Goal: Information Seeking & Learning: Find specific fact

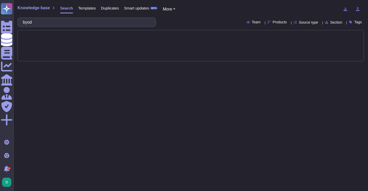
type input "byod"
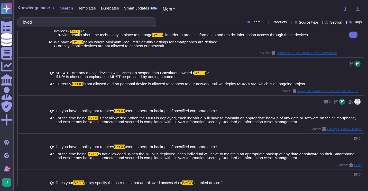
scroll to position [89, 0]
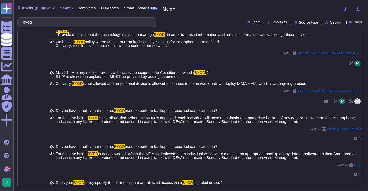
click at [275, 22] on span "Products" at bounding box center [280, 22] width 14 height 4
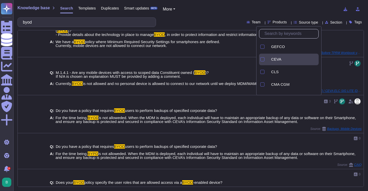
click at [268, 57] on div at bounding box center [268, 60] width 2 height 6
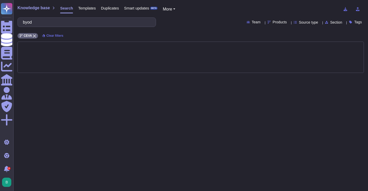
click at [200, 24] on div "byod Team Products Source type Section Tags" at bounding box center [190, 22] width 346 height 10
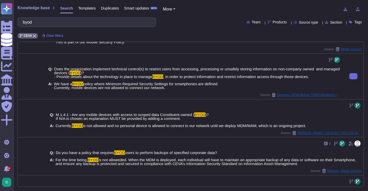
scroll to position [26, 0]
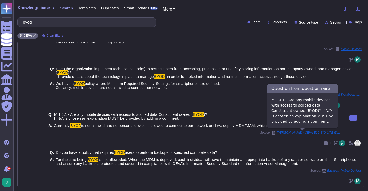
click at [303, 132] on span "[PERSON_NAME] / CEVA ELC SIG LITE [DATE] [DATE]" at bounding box center [309, 132] width 64 height 3
click at [303, 132] on body "Questionnaires Knowledge Base Documents Analytics CAIQ / SIG Admin Trust Center…" at bounding box center [184, 95] width 368 height 191
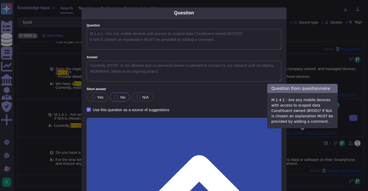
type textarea "M.1.4.1 - Are any mobile devices with access to scoped data Constituent owned (…"
type textarea "Currently, BYOD is not allowed and no personal device is allowed to connect to …"
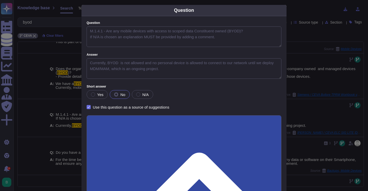
scroll to position [0, 0]
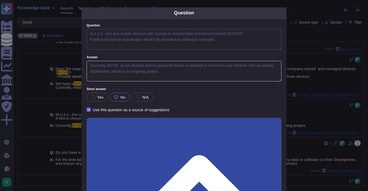
drag, startPoint x: 164, startPoint y: 71, endPoint x: 86, endPoint y: 62, distance: 77.9
click at [87, 62] on textarea "Currently, BYOD is not allowed and no personal device is allowed to connect to …" at bounding box center [184, 71] width 195 height 21
click at [305, 33] on div "Question Question M.1.4.1 - Are any mobile devices with access to scoped data C…" at bounding box center [184, 95] width 368 height 191
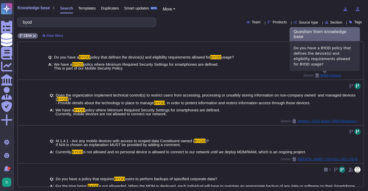
click at [331, 75] on span "Mobile Devices" at bounding box center [330, 75] width 21 height 3
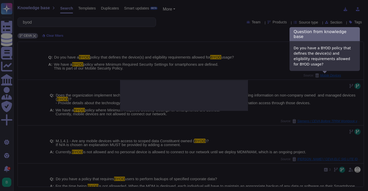
type textarea "Do you have a BYOD policy that defines the device(s) and eligibility requiremen…"
type textarea "We have a BYOD policy where Minimum Required Security Settings for smartphones …"
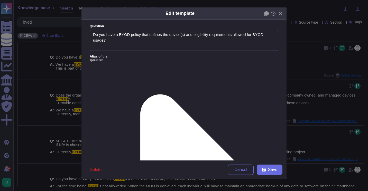
type textarea "Do you have a BYOD policy that defines the device(s) and eligibility requiremen…"
type textarea "We have a BYOD policy where Minimum Required Security Settings for smartphones …"
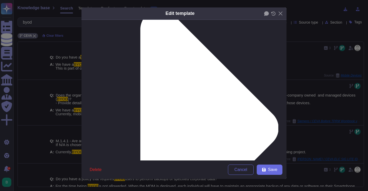
scroll to position [87, 0]
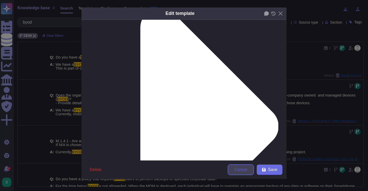
click at [237, 173] on button "Cancel" at bounding box center [241, 170] width 26 height 10
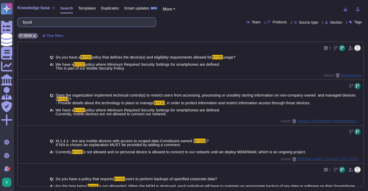
click at [60, 24] on input "byod" at bounding box center [85, 22] width 130 height 9
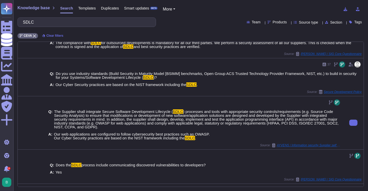
scroll to position [59, 0]
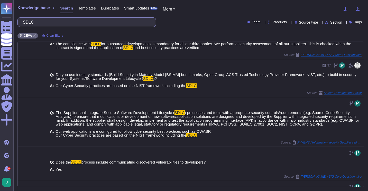
click at [61, 20] on input "SDLC" at bounding box center [85, 22] width 130 height 9
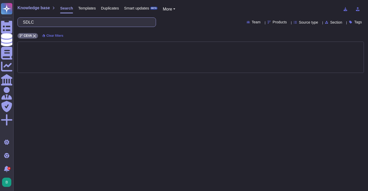
scroll to position [0, 0]
type input "project in security"
click at [61, 20] on input "project in security" at bounding box center [85, 22] width 130 height 9
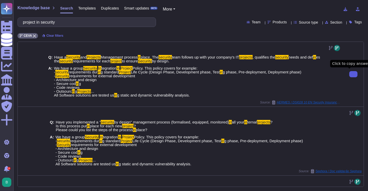
click at [349, 71] on button at bounding box center [353, 74] width 8 height 6
